Goal: Task Accomplishment & Management: Manage account settings

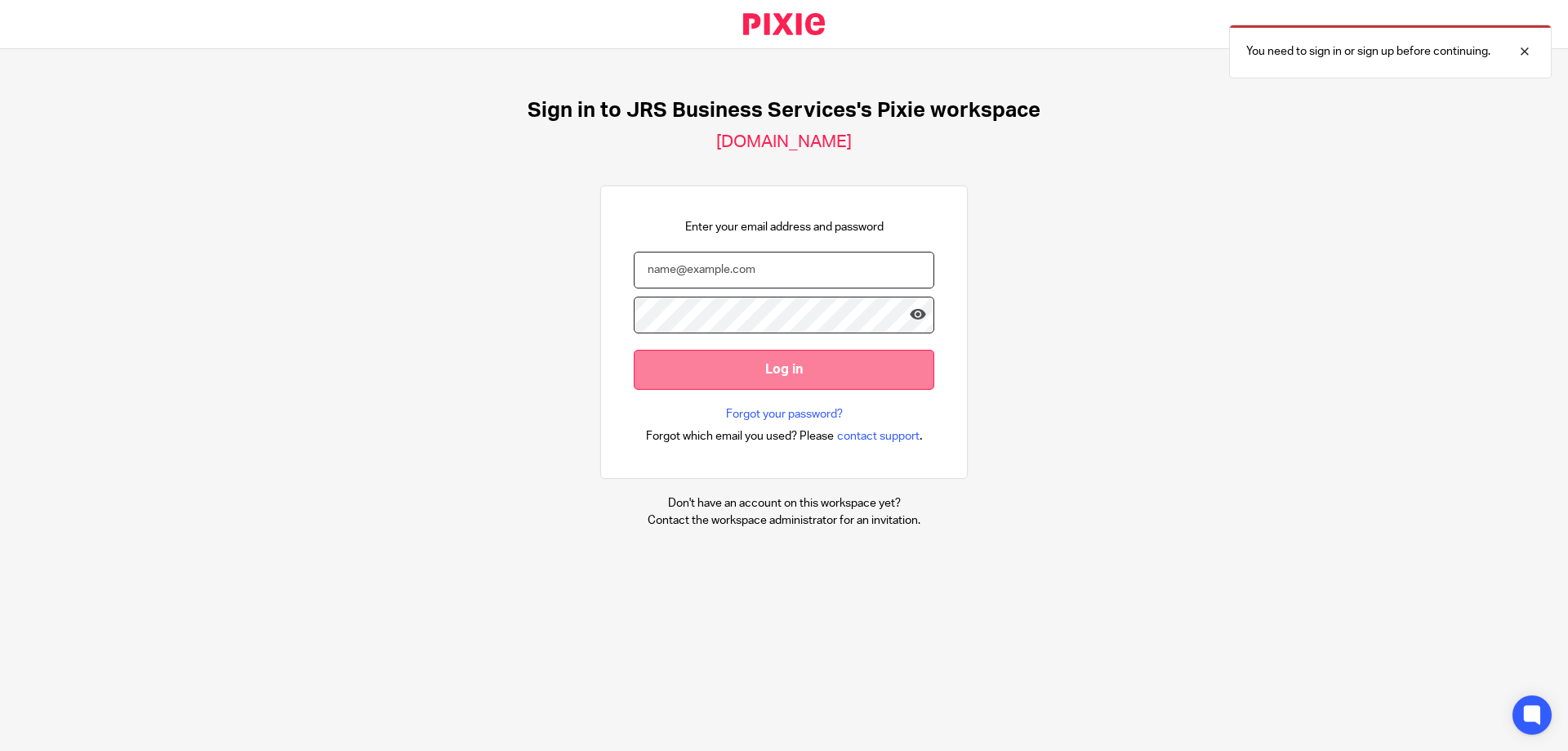
type input "[PERSON_NAME][EMAIL_ADDRESS][DOMAIN_NAME]"
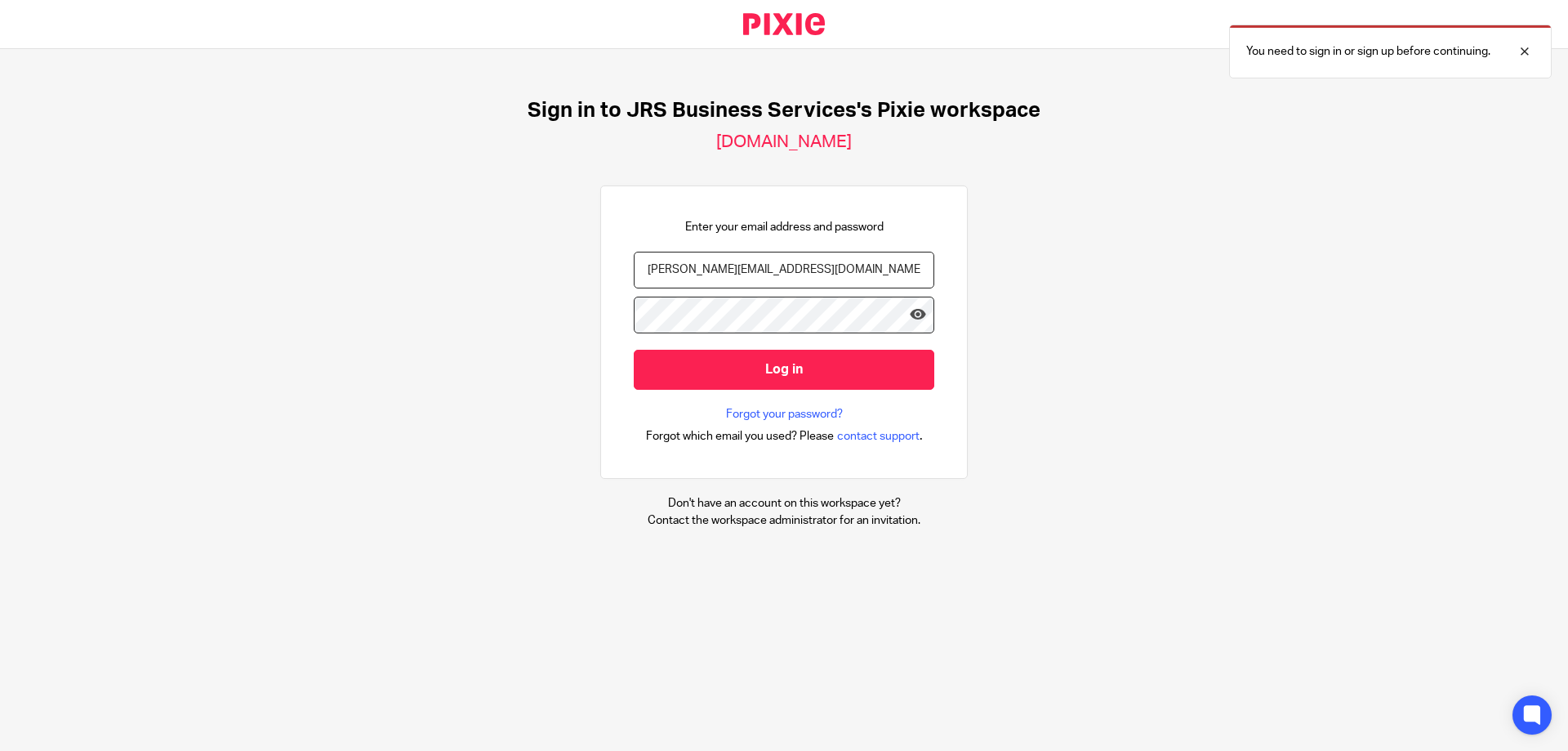
drag, startPoint x: 737, startPoint y: 361, endPoint x: 644, endPoint y: 224, distance: 165.6
click at [737, 361] on input "Log in" at bounding box center [784, 369] width 300 height 40
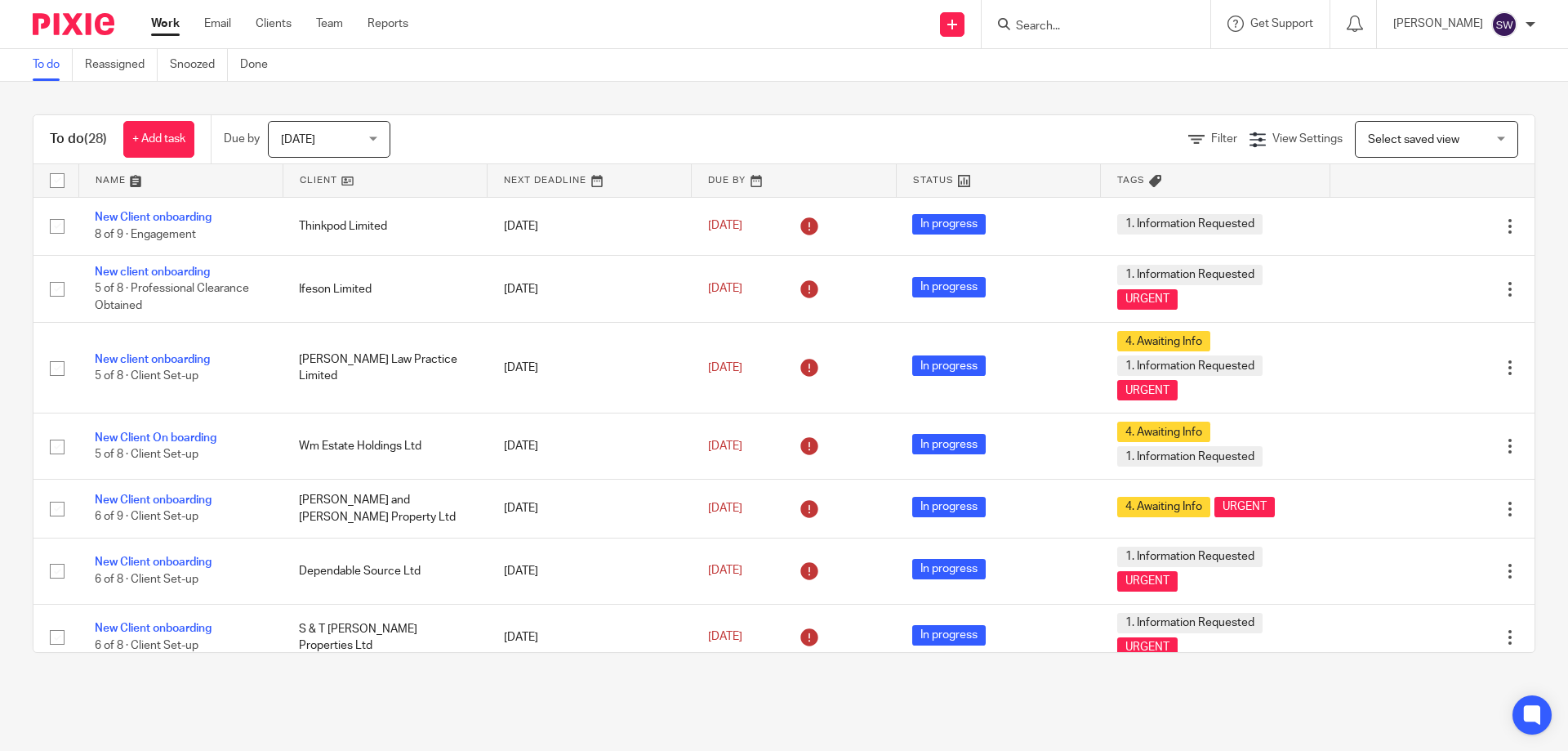
click at [377, 134] on div "Today Today" at bounding box center [329, 139] width 123 height 36
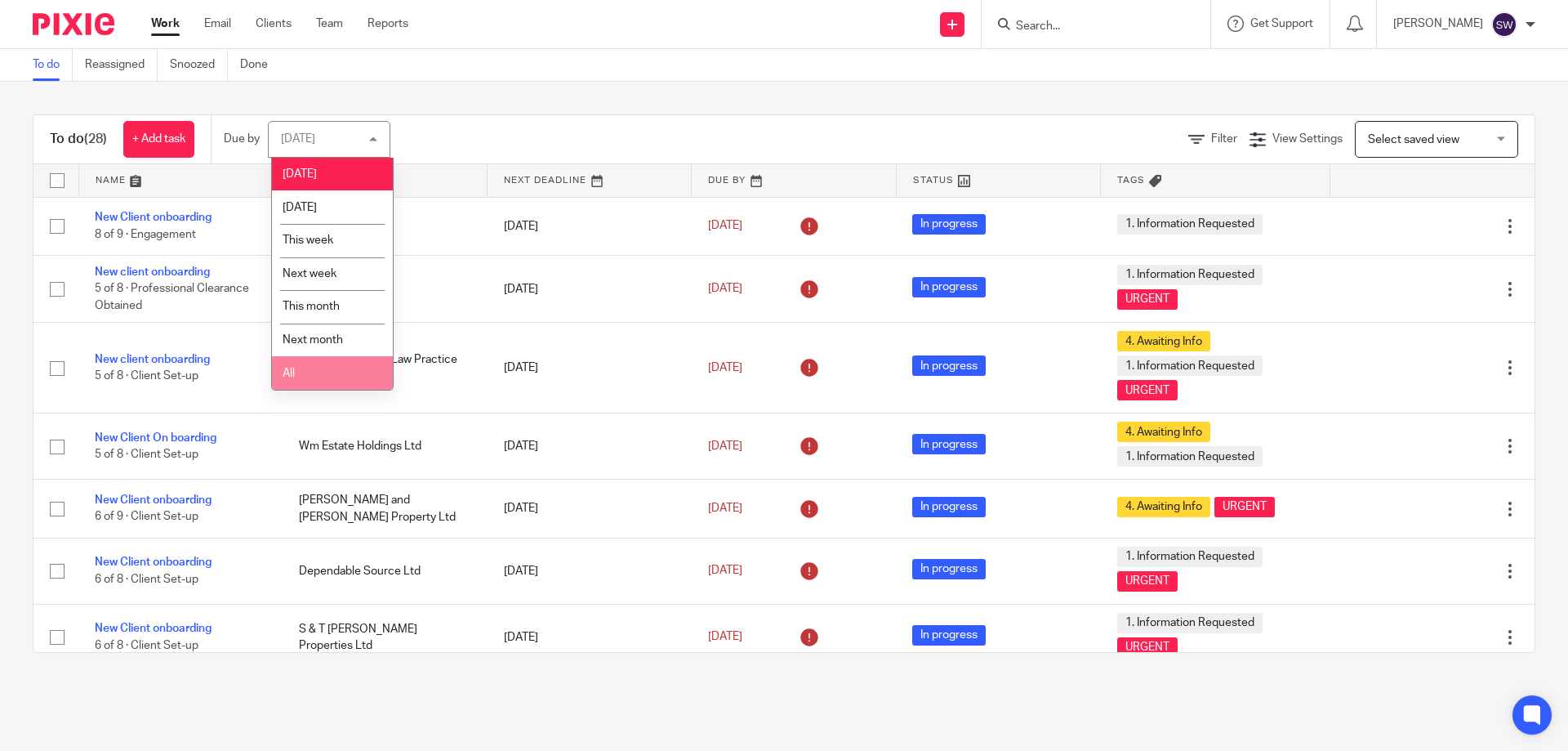
click at [328, 377] on li "All" at bounding box center [333, 372] width 121 height 34
